Goal: Task Accomplishment & Management: Manage account settings

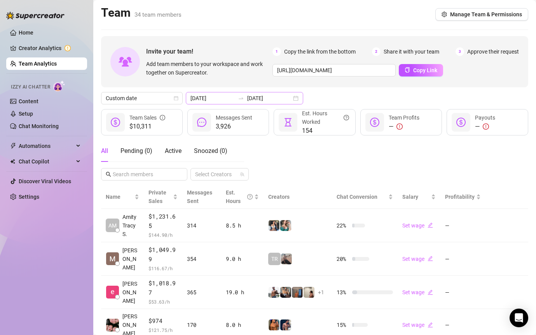
click at [235, 95] on div at bounding box center [241, 98] width 12 height 6
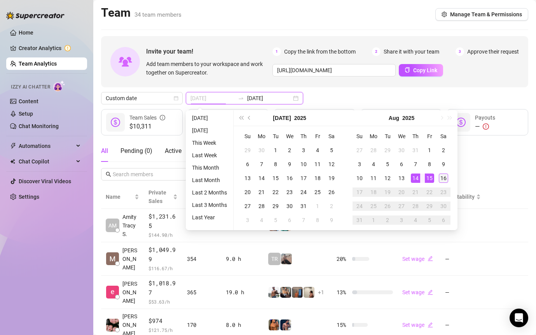
type input "[DATE]"
click at [439, 176] on div "16" at bounding box center [443, 178] width 9 height 9
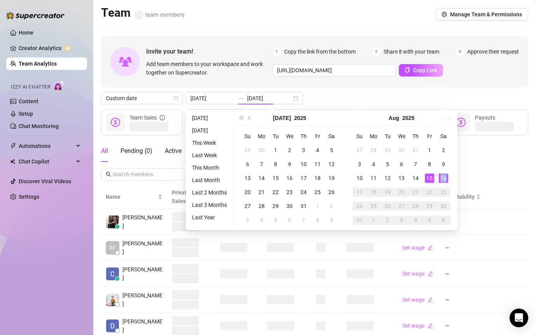
type input "[DATE]"
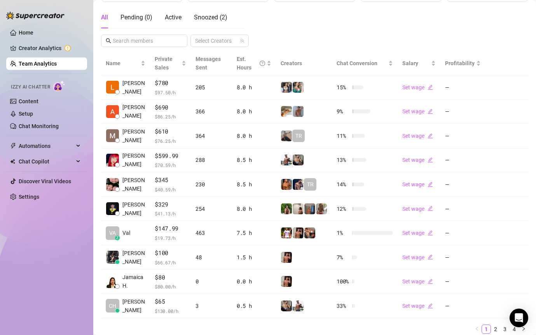
scroll to position [143, 0]
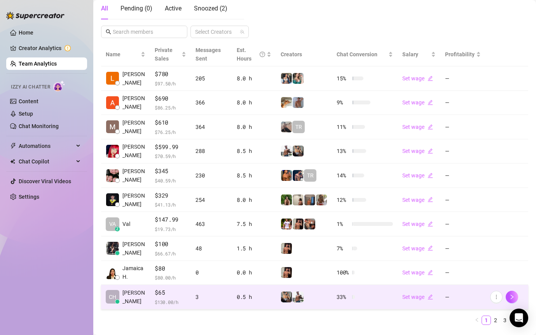
click at [363, 296] on td "33 %" at bounding box center [365, 297] width 66 height 24
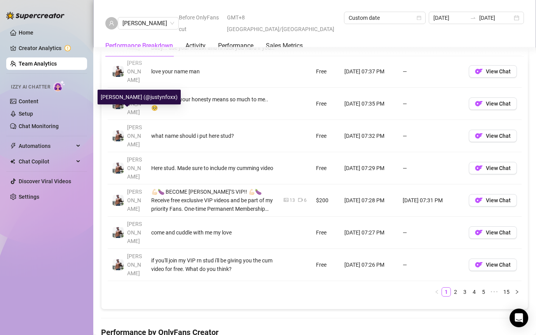
scroll to position [603, 0]
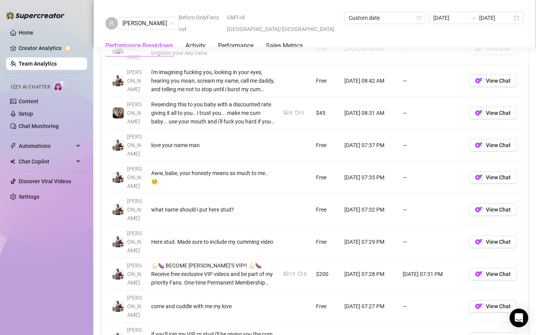
click at [48, 64] on link "Team Analytics" at bounding box center [38, 64] width 38 height 6
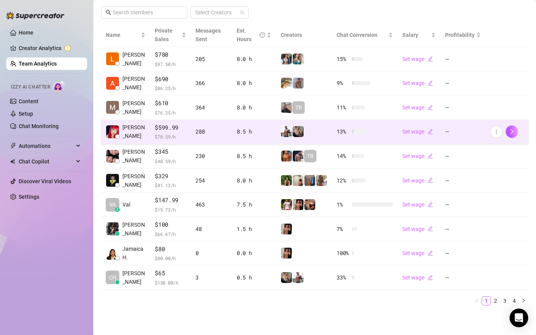
scroll to position [162, 0]
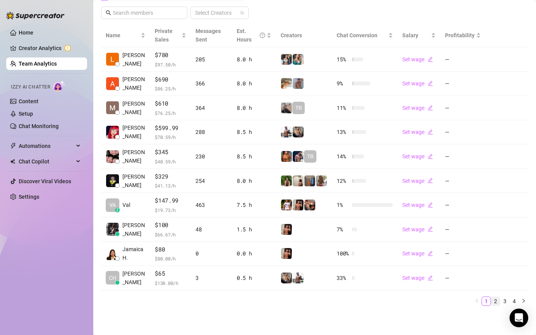
click at [496, 303] on link "2" at bounding box center [495, 301] width 9 height 9
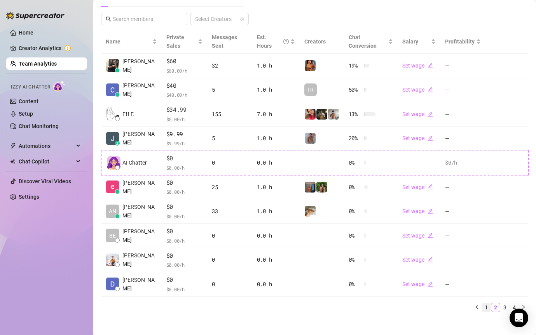
scroll to position [154, 0]
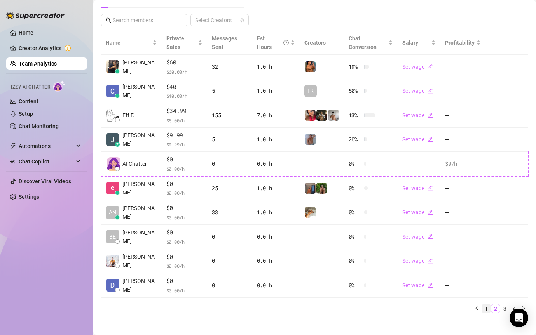
click at [486, 306] on link "1" at bounding box center [486, 309] width 9 height 9
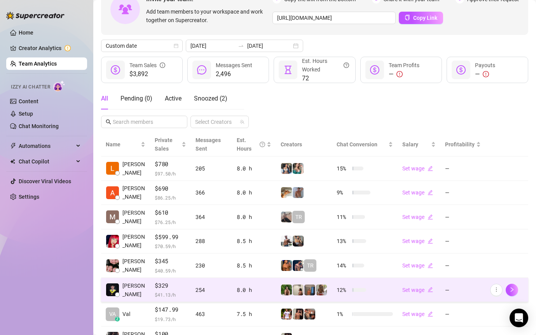
scroll to position [0, 0]
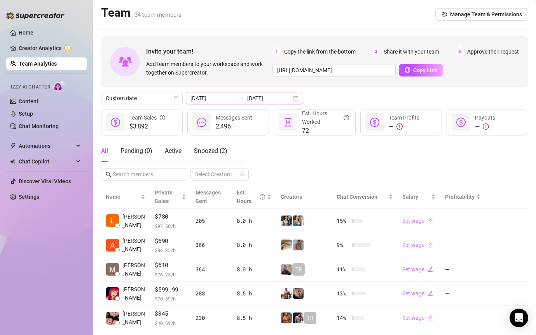
click at [235, 99] on div at bounding box center [241, 98] width 12 height 6
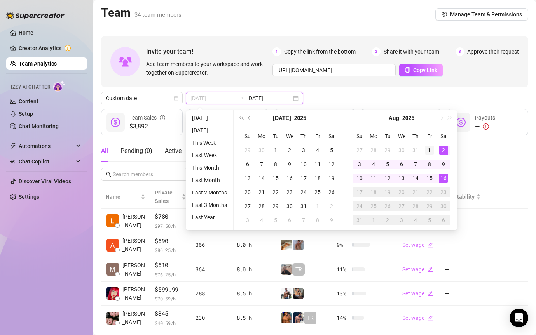
type input "[DATE]"
click at [426, 150] on div "1" at bounding box center [429, 150] width 9 height 9
type input "[DATE]"
click at [445, 175] on div "16" at bounding box center [443, 178] width 9 height 9
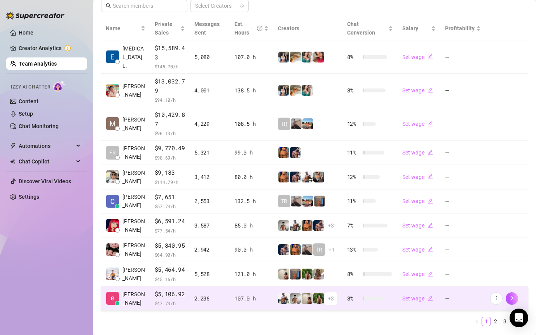
scroll to position [171, 0]
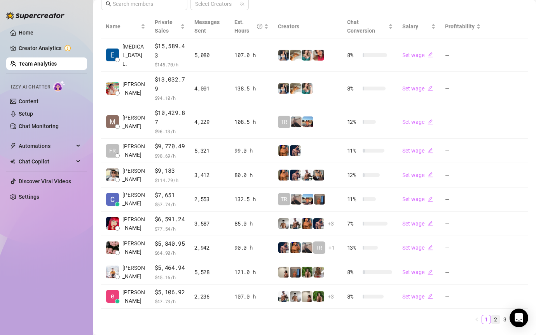
click at [496, 319] on link "2" at bounding box center [495, 319] width 9 height 9
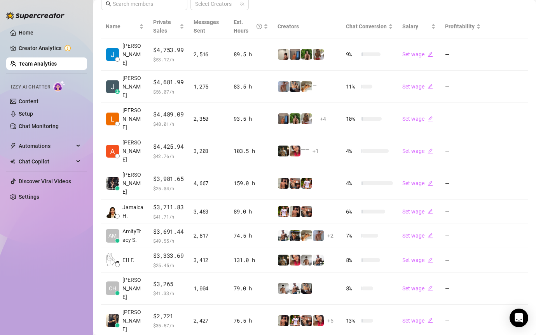
scroll to position [162, 0]
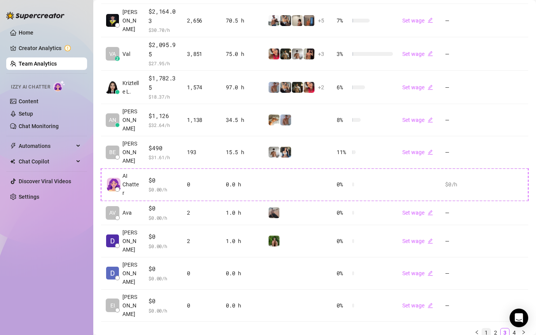
click at [484, 329] on link "1" at bounding box center [486, 333] width 9 height 9
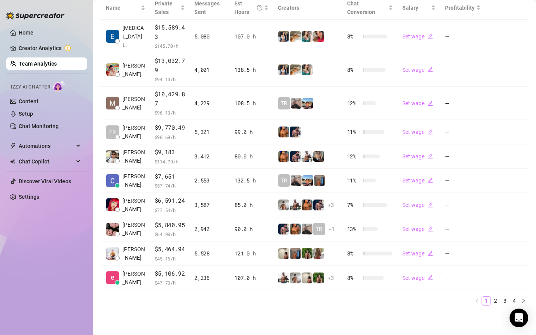
scroll to position [189, 0]
